Goal: Information Seeking & Learning: Find specific fact

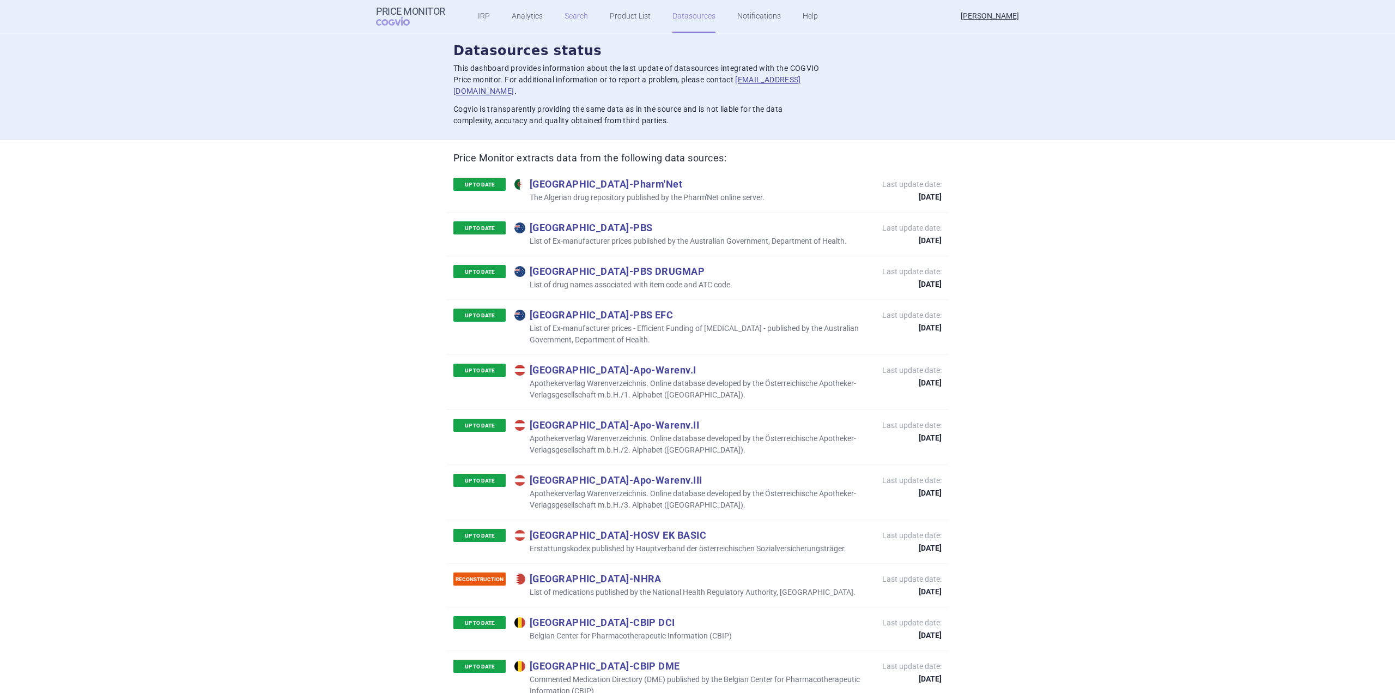
click at [566, 13] on link "Search" at bounding box center [576, 16] width 23 height 33
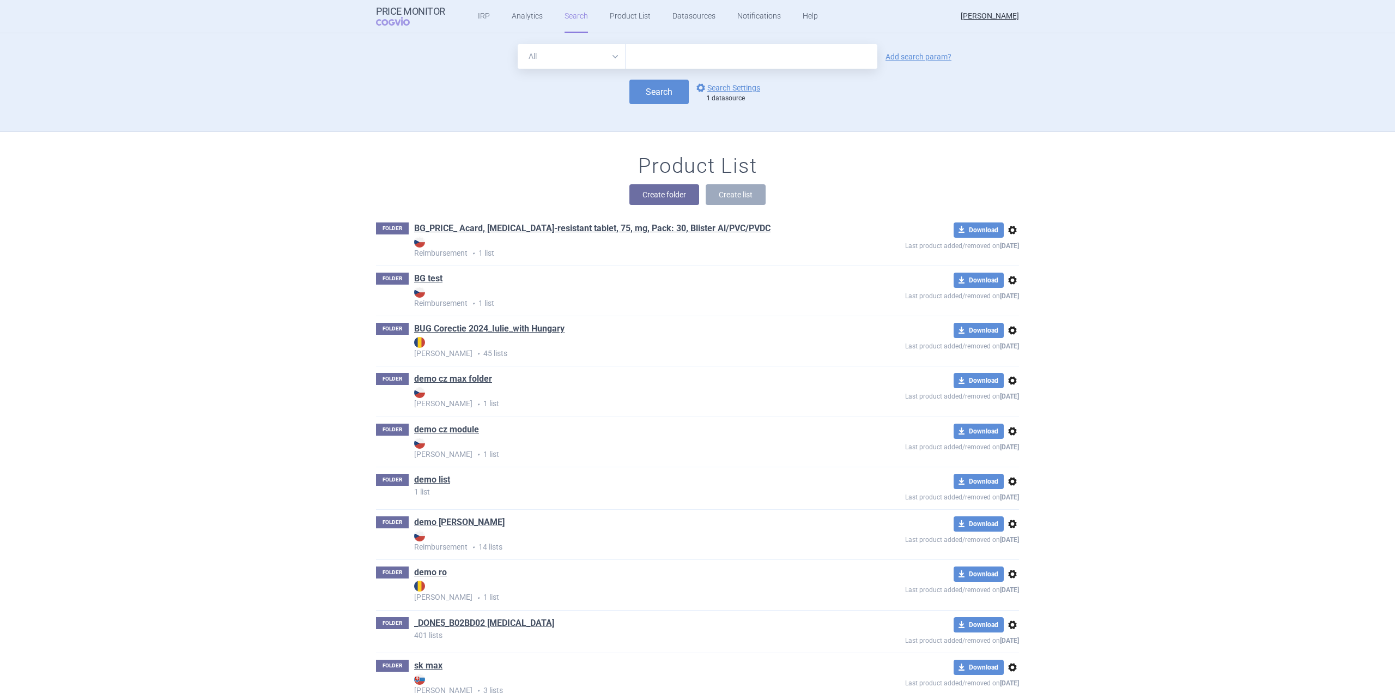
click at [603, 54] on select "All Brand Name ATC Company Active Substance Country Newer than" at bounding box center [572, 56] width 108 height 25
select select "brandName"
click at [518, 44] on select "All Brand Name ATC Company Active Substance Country Newer than" at bounding box center [572, 56] width 108 height 25
click at [669, 54] on input "text" at bounding box center [752, 56] width 252 height 25
type input "[MEDICAL_DATA]"
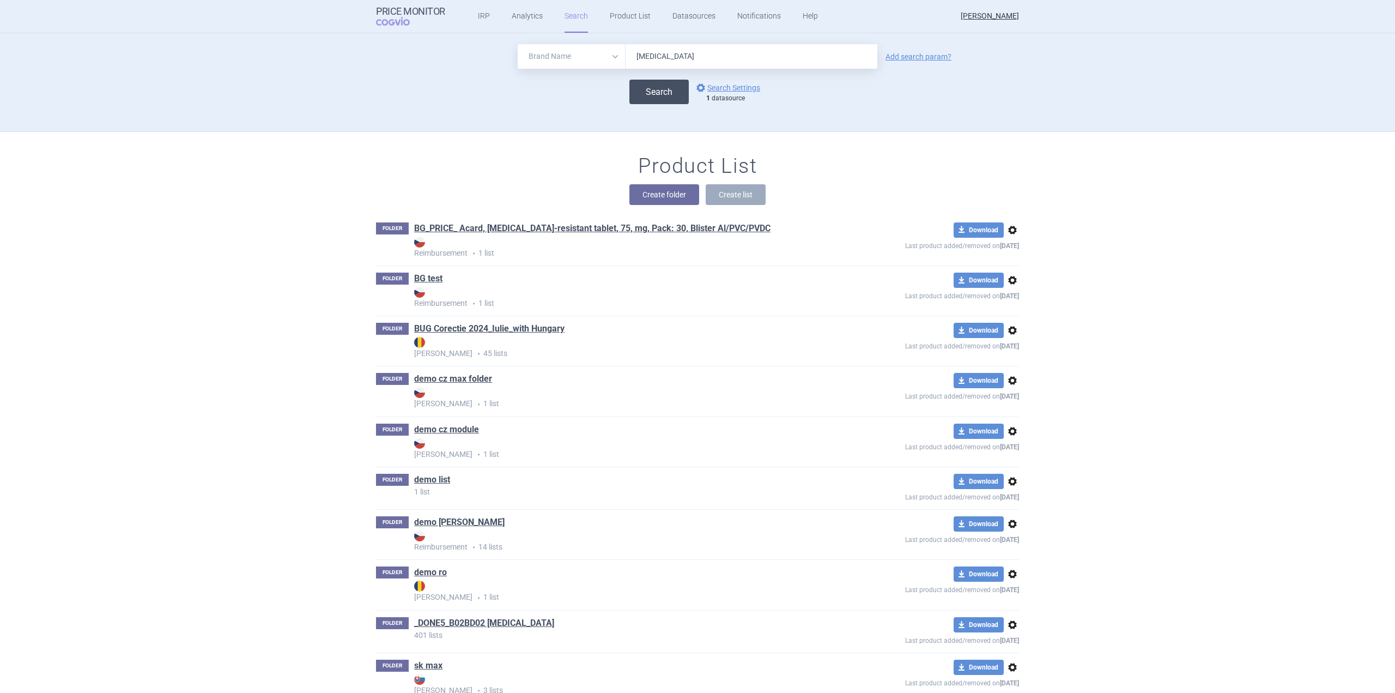
click at [666, 83] on button "Search" at bounding box center [658, 92] width 59 height 25
select select "brandName"
